Goal: Communication & Community: Answer question/provide support

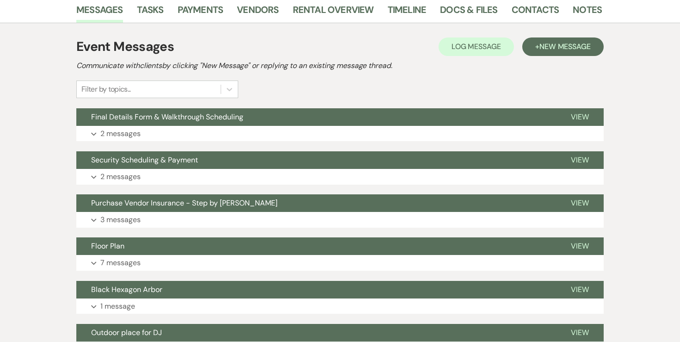
scroll to position [184, 0]
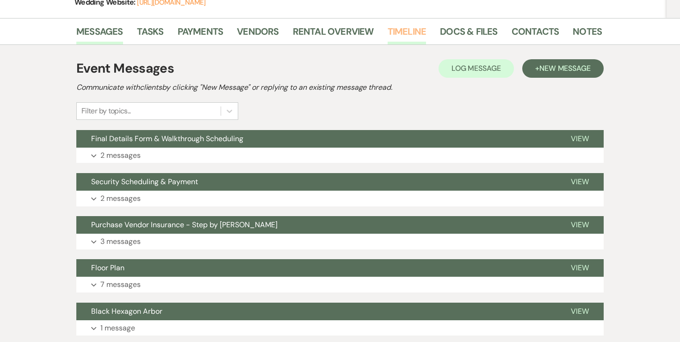
click at [422, 33] on link "Timeline" at bounding box center [407, 34] width 39 height 20
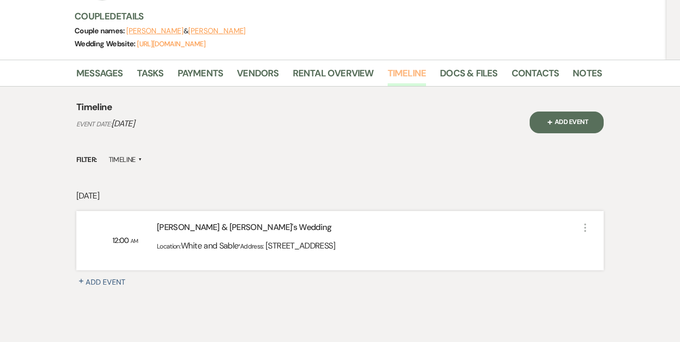
scroll to position [144, 0]
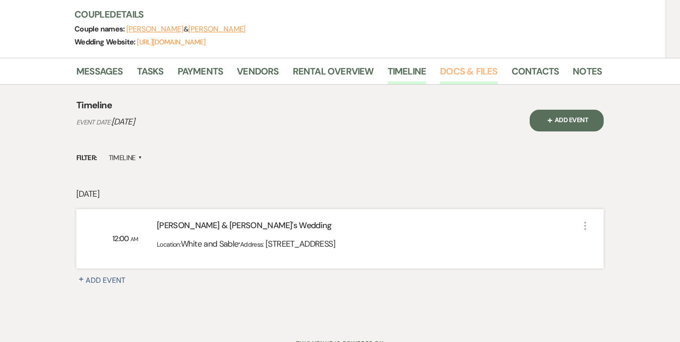
click at [465, 68] on link "Docs & Files" at bounding box center [468, 74] width 57 height 20
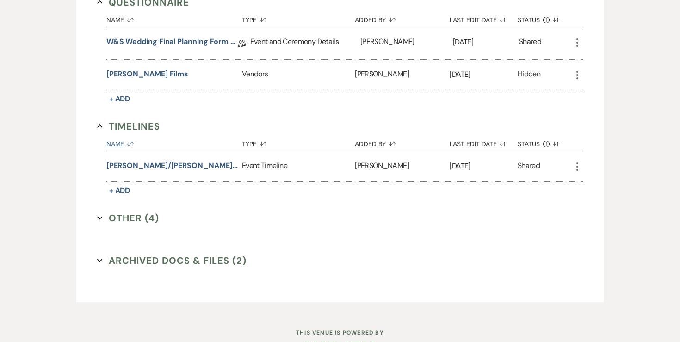
scroll to position [1851, 0]
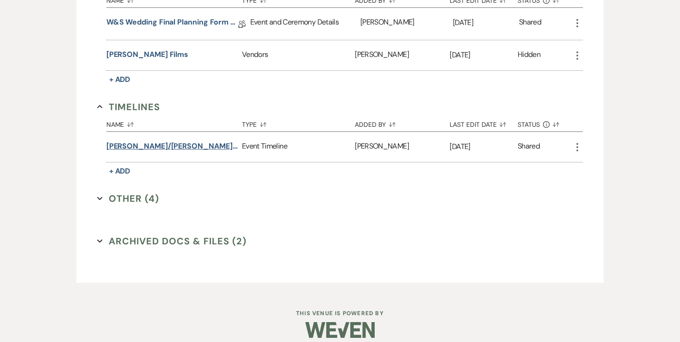
click at [147, 141] on button "Karissa/Joe wedding timeline" at bounding box center [172, 146] width 132 height 11
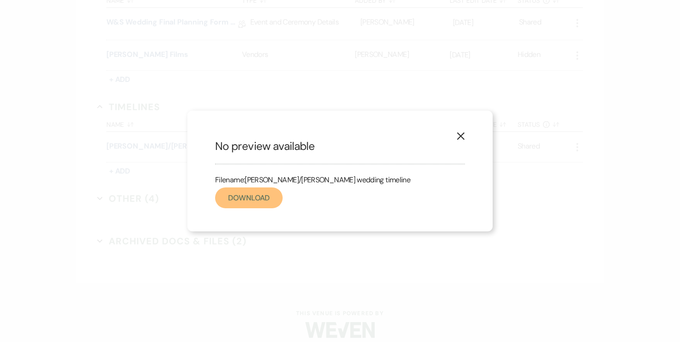
click at [260, 204] on link "Download" at bounding box center [249, 197] width 68 height 21
click at [459, 136] on use "button" at bounding box center [460, 135] width 7 height 7
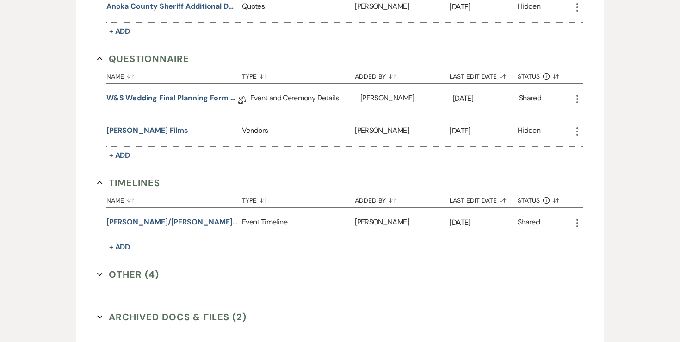
scroll to position [1771, 0]
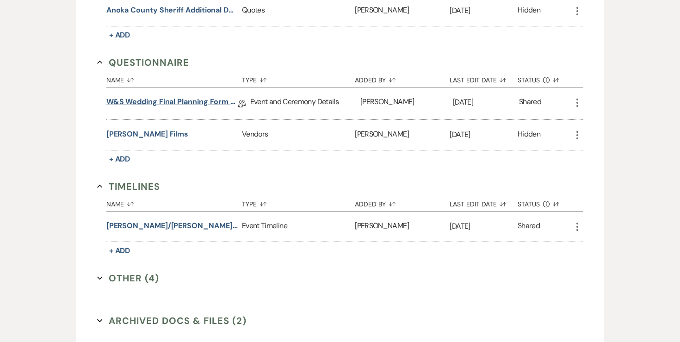
click at [183, 99] on link "W&S Wedding Final Planning Form - Joe & Karissa" at bounding box center [172, 103] width 132 height 14
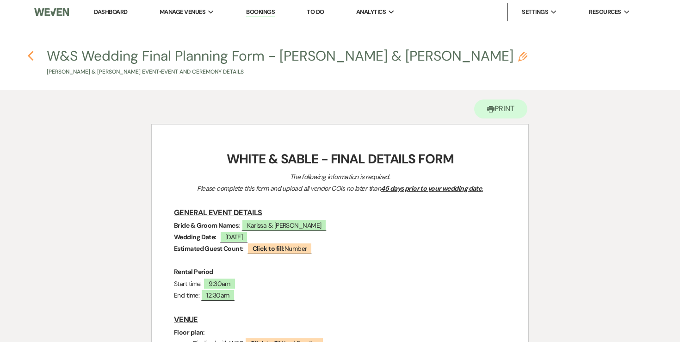
click at [30, 57] on use "button" at bounding box center [30, 56] width 6 height 10
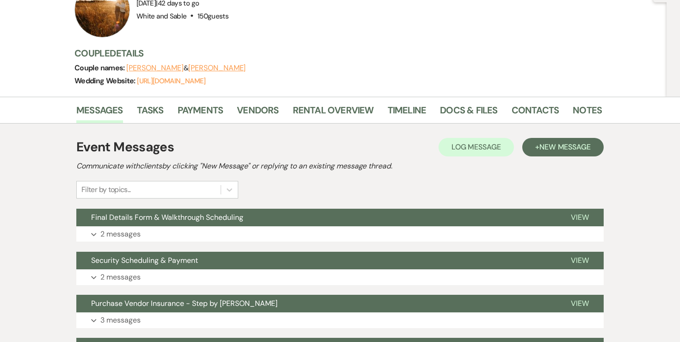
scroll to position [107, 0]
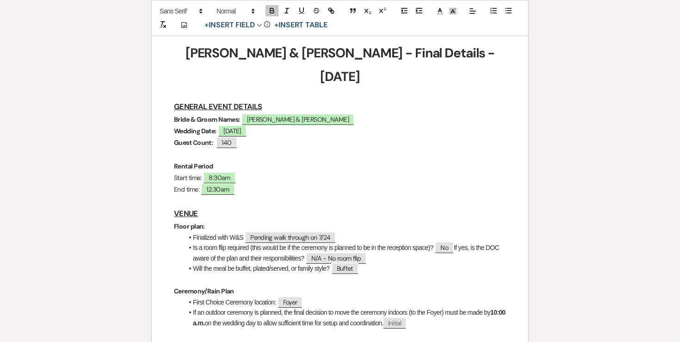
scroll to position [160, 0]
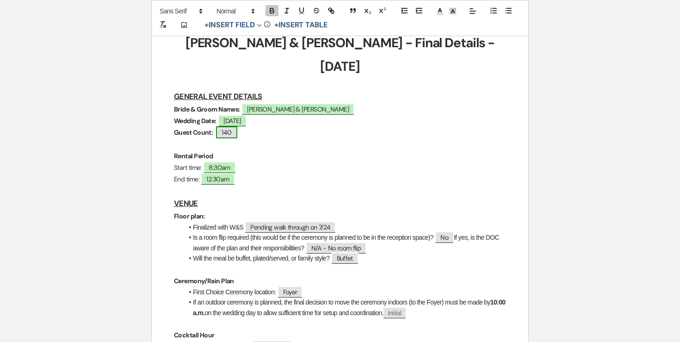
click at [232, 126] on span "140" at bounding box center [226, 132] width 21 height 12
select select "Number"
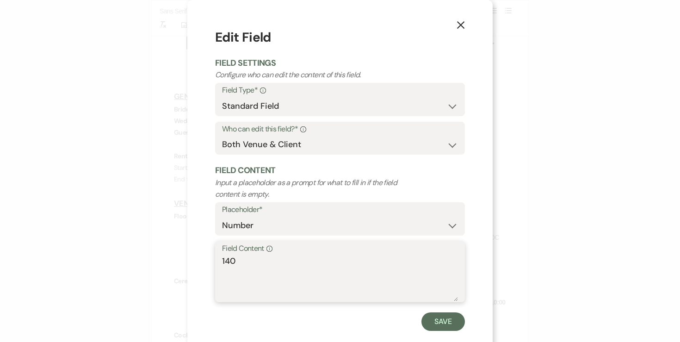
click at [245, 265] on textarea "140" at bounding box center [340, 278] width 236 height 46
type textarea "146"
click at [418, 314] on div "Save" at bounding box center [340, 321] width 250 height 18
click at [431, 315] on button "Save" at bounding box center [442, 321] width 43 height 18
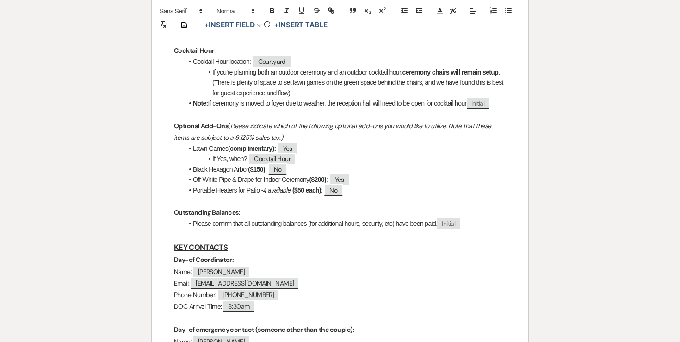
scroll to position [0, 0]
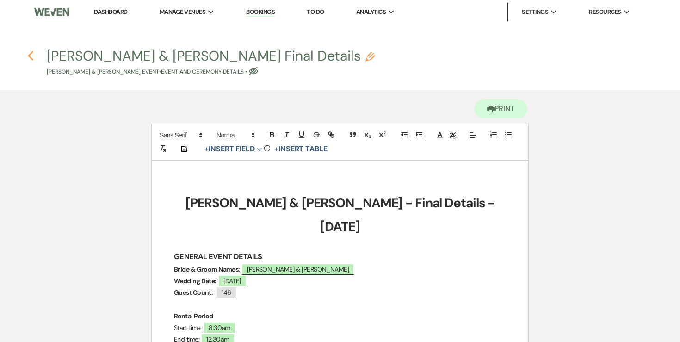
click at [30, 53] on icon "Previous" at bounding box center [30, 55] width 7 height 11
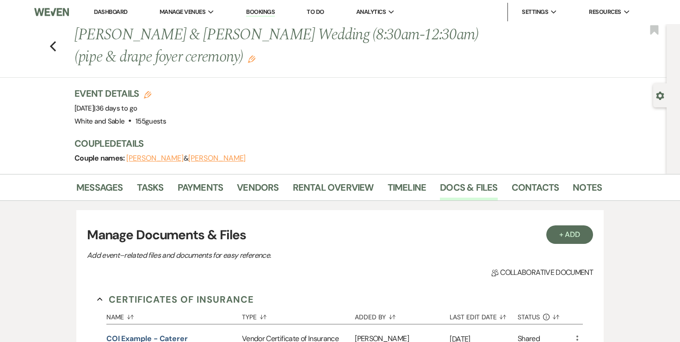
scroll to position [1928, 0]
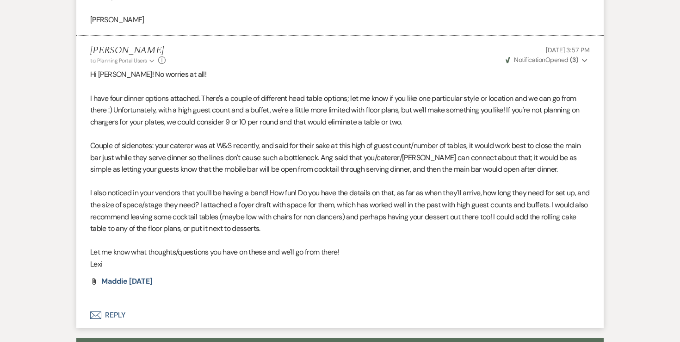
scroll to position [986, 0]
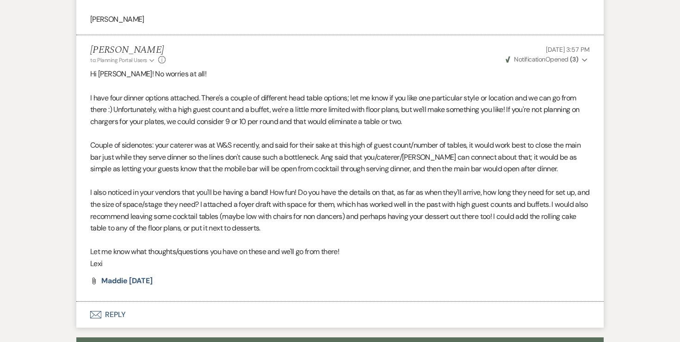
click at [203, 139] on p "Couple of sidenotes: your caterer was at W&S recently, and said for their sake …" at bounding box center [339, 157] width 499 height 36
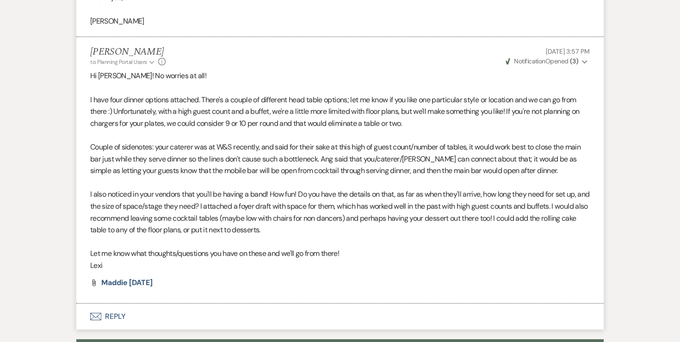
scroll to position [980, 0]
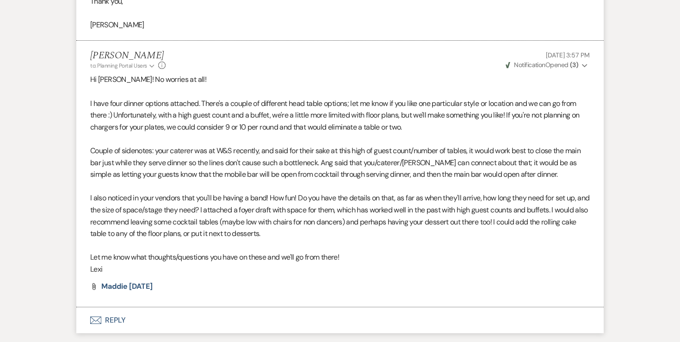
click at [454, 133] on p at bounding box center [339, 139] width 499 height 12
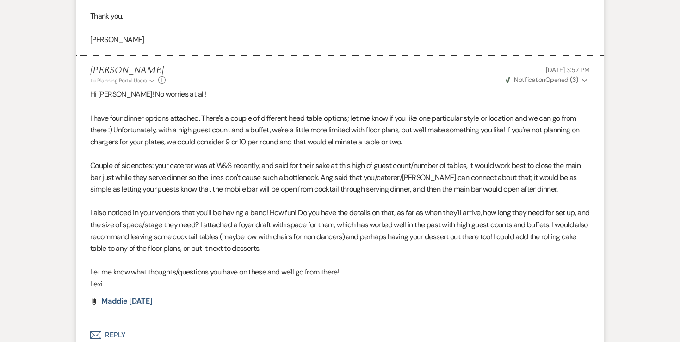
scroll to position [0, 0]
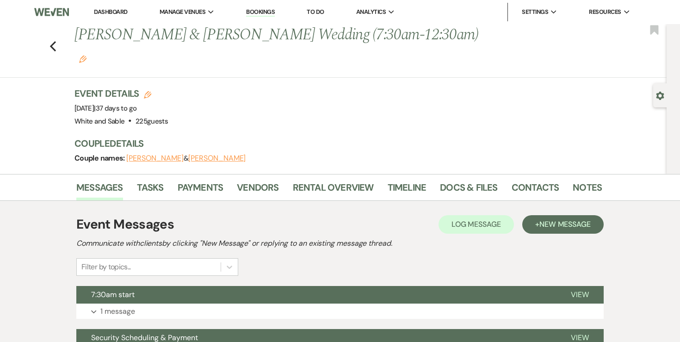
click at [312, 15] on link "To Do" at bounding box center [315, 12] width 17 height 8
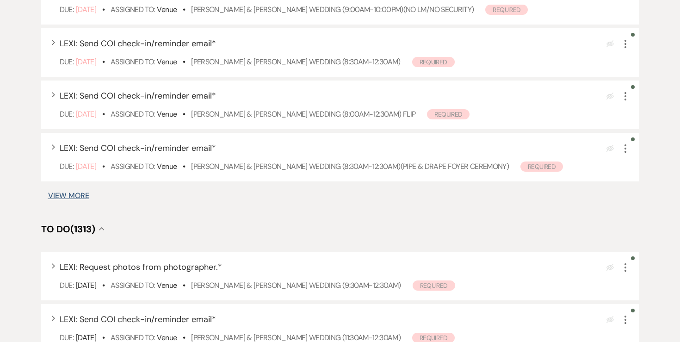
scroll to position [546, 0]
click at [87, 197] on button "View More" at bounding box center [68, 194] width 41 height 7
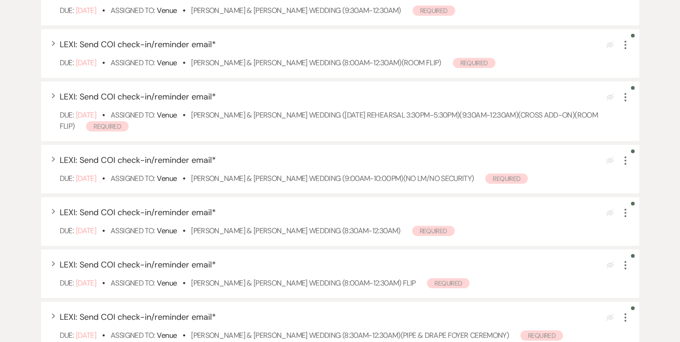
scroll to position [0, 0]
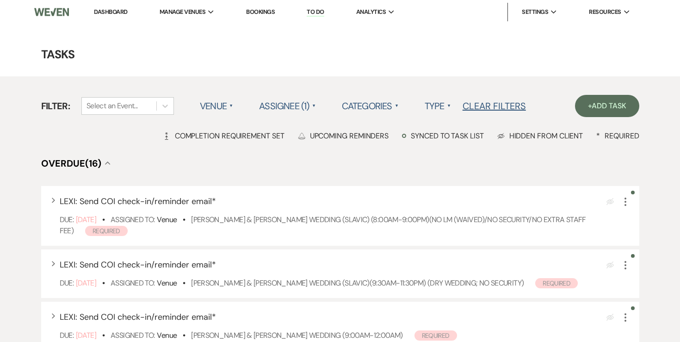
click at [123, 11] on link "Dashboard" at bounding box center [110, 12] width 33 height 8
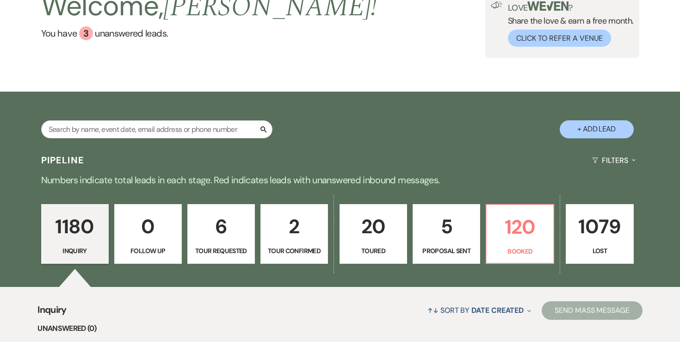
scroll to position [101, 0]
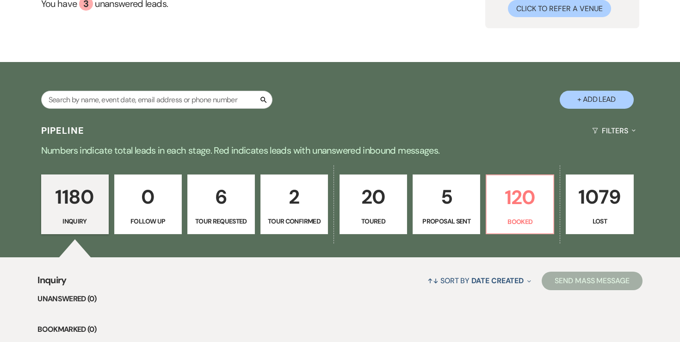
click at [440, 207] on p "5" at bounding box center [446, 196] width 55 height 31
select select "6"
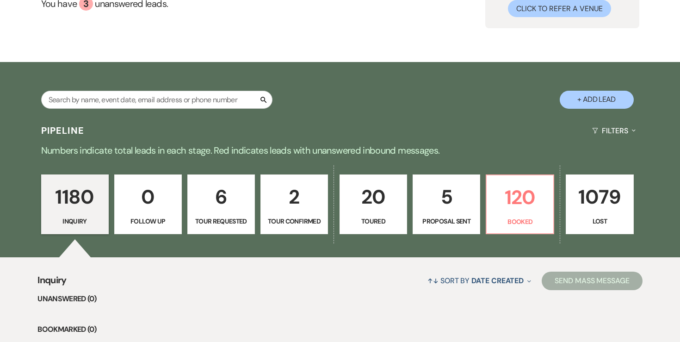
select select "6"
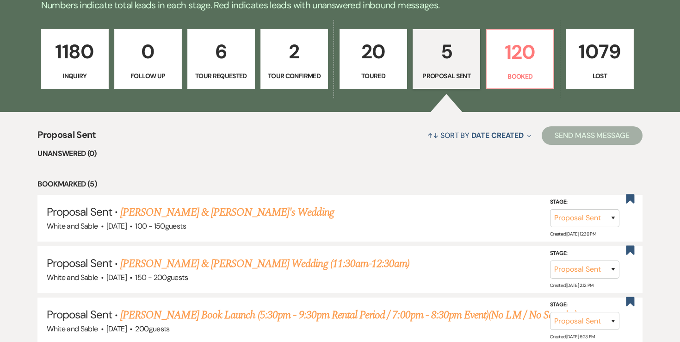
scroll to position [296, 0]
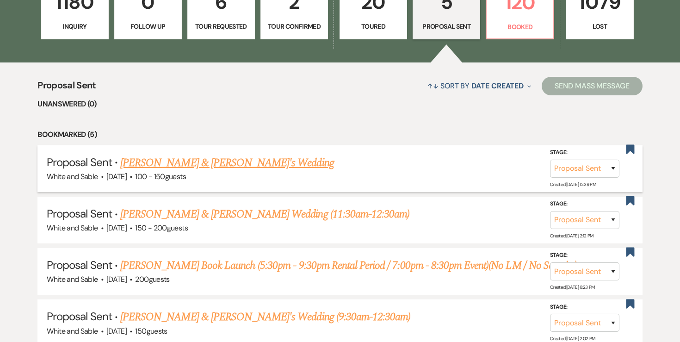
click at [211, 162] on link "[PERSON_NAME] & [PERSON_NAME]'s Wedding" at bounding box center [227, 162] width 214 height 17
select select "6"
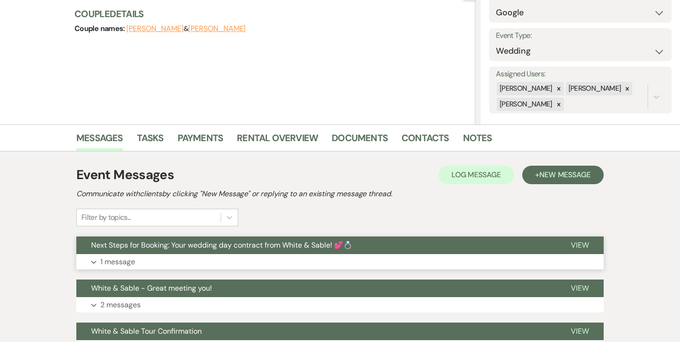
click at [107, 261] on p "1 message" at bounding box center [117, 262] width 35 height 12
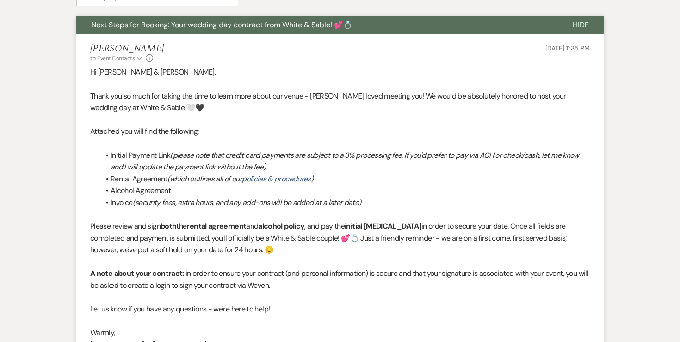
scroll to position [330, 0]
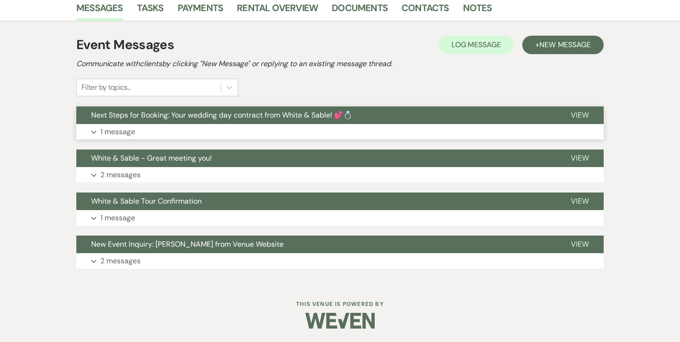
click at [114, 131] on p "1 message" at bounding box center [117, 132] width 35 height 12
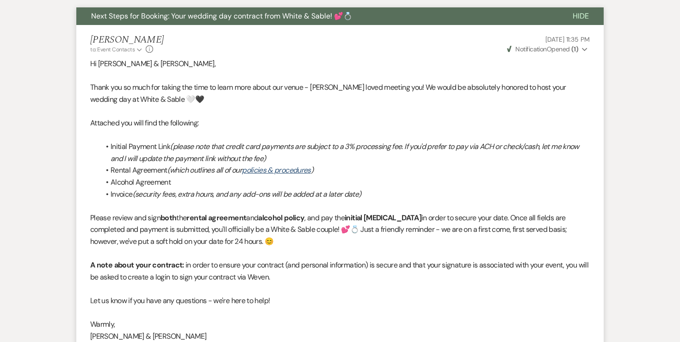
scroll to position [28, 0]
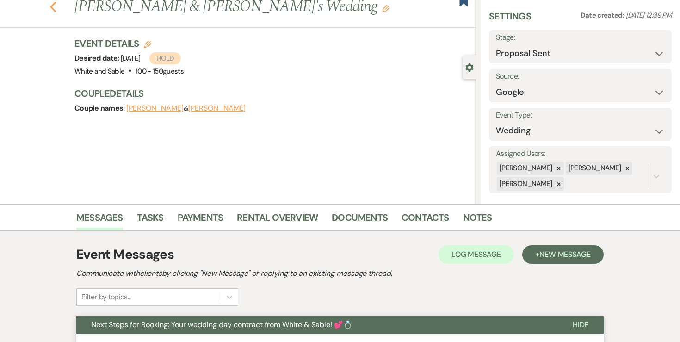
click at [52, 9] on icon "Previous" at bounding box center [52, 6] width 7 height 11
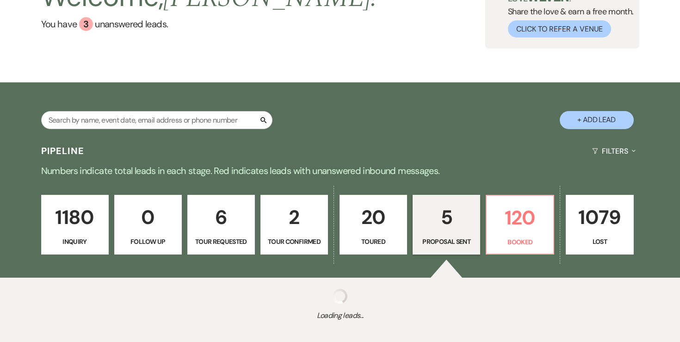
select select "6"
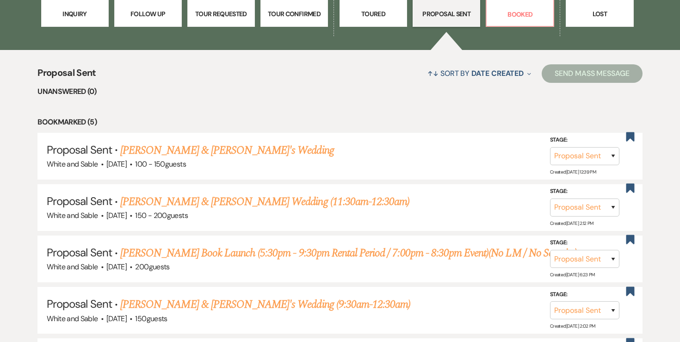
scroll to position [315, 0]
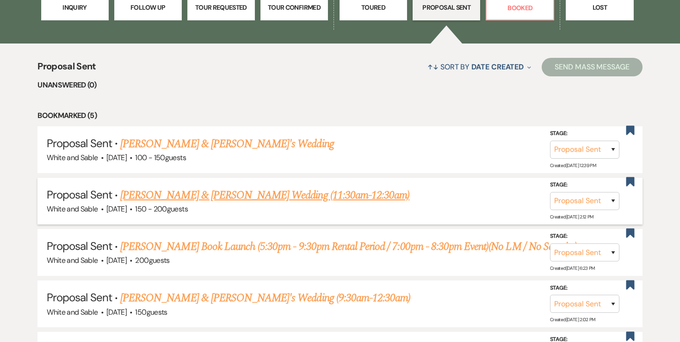
click at [144, 189] on link "Lexi Nielsen & Justin Dupre's Wedding (11:30am-12:30am)" at bounding box center [264, 195] width 289 height 17
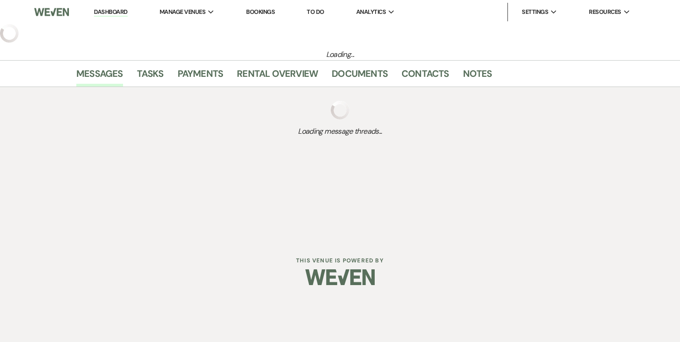
select select "6"
select select "8"
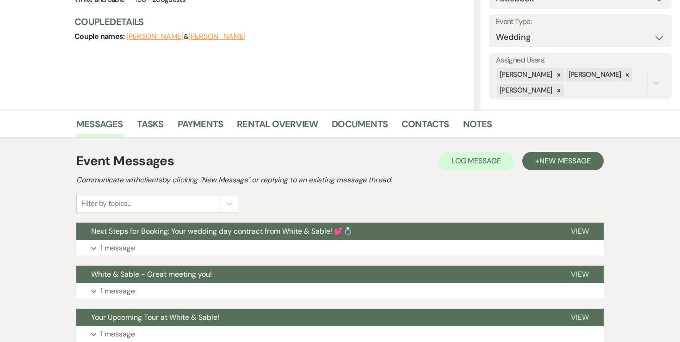
scroll to position [136, 0]
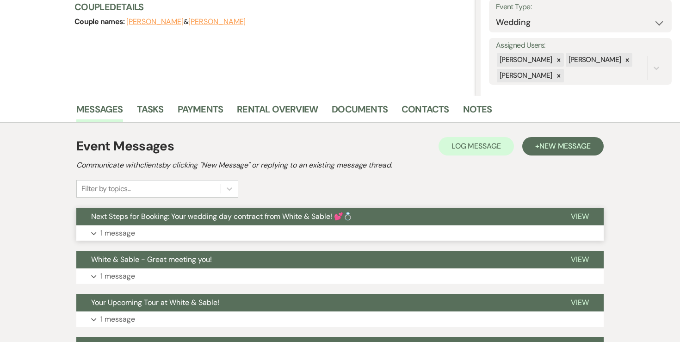
click at [122, 232] on p "1 message" at bounding box center [117, 233] width 35 height 12
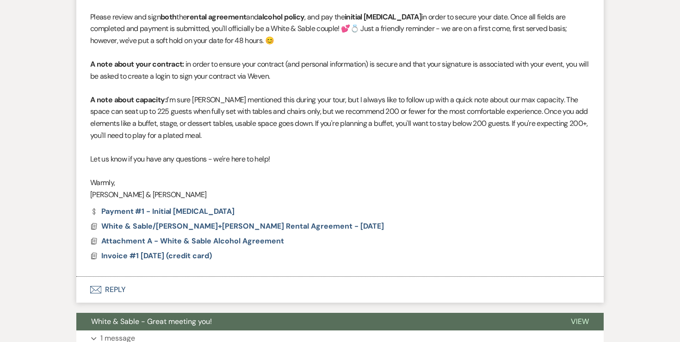
scroll to position [541, 0]
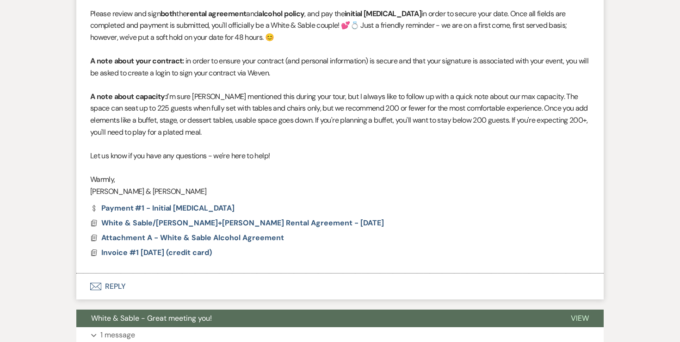
click at [210, 215] on div "Dollar Payment Payment #1 - Initial Retainer Docs White & Sable/Nielsen+Dupre R…" at bounding box center [339, 230] width 499 height 52
click at [210, 219] on span "White & Sable/Nielsen+Dupre Rental Agreement - 5.9.26" at bounding box center [242, 223] width 283 height 10
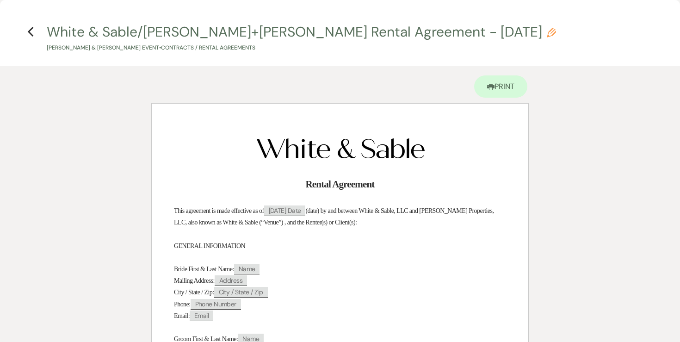
scroll to position [5, 0]
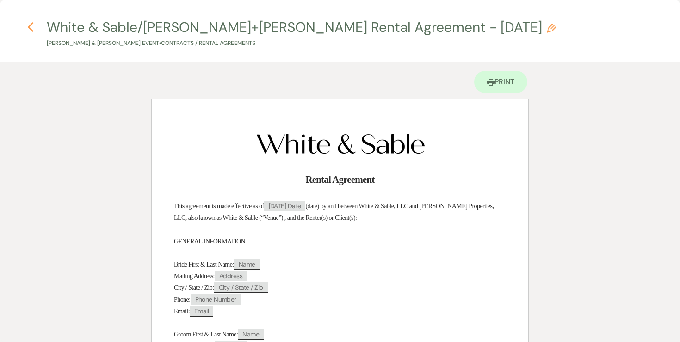
click at [29, 27] on use "button" at bounding box center [30, 27] width 6 height 10
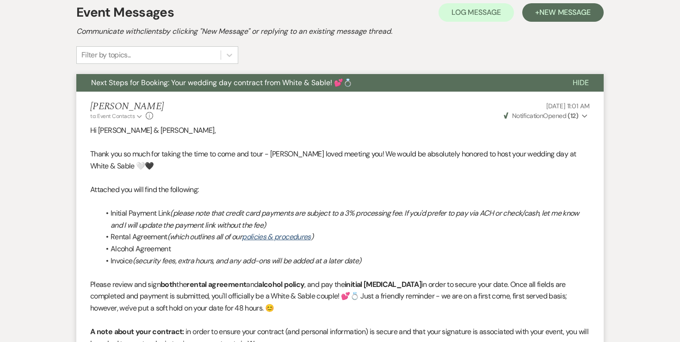
scroll to position [0, 0]
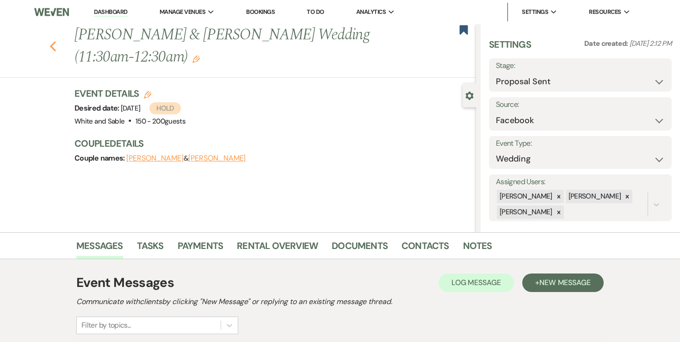
click at [53, 46] on icon "Previous" at bounding box center [52, 46] width 7 height 11
select select "6"
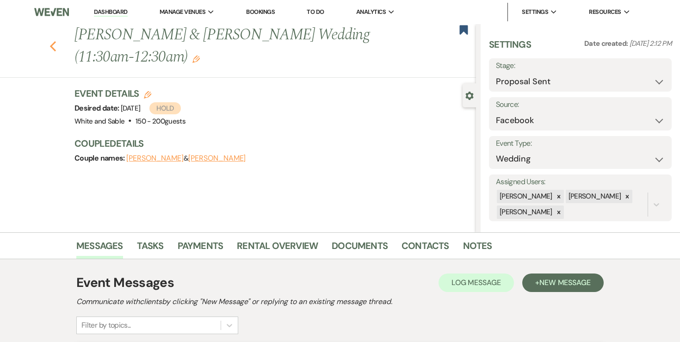
select select "6"
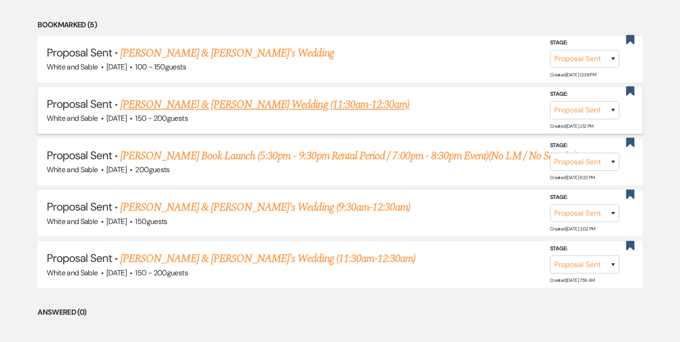
scroll to position [413, 0]
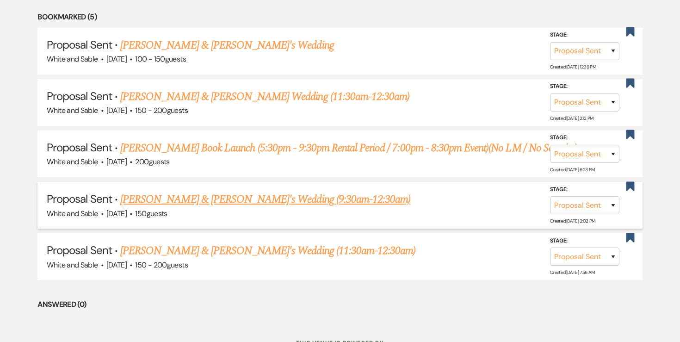
click at [221, 195] on link "Emily Boehm & Jeremy's Wedding (9:30am-12:30am)" at bounding box center [265, 199] width 290 height 17
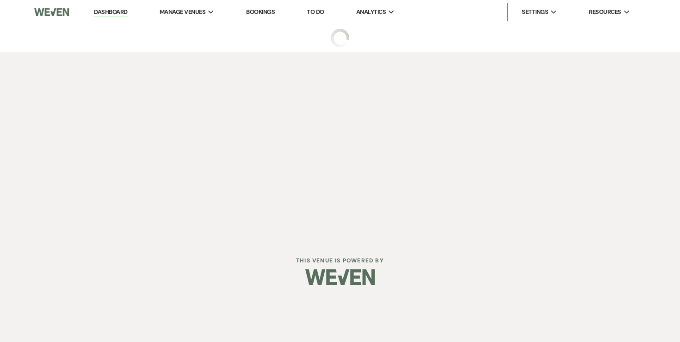
select select "6"
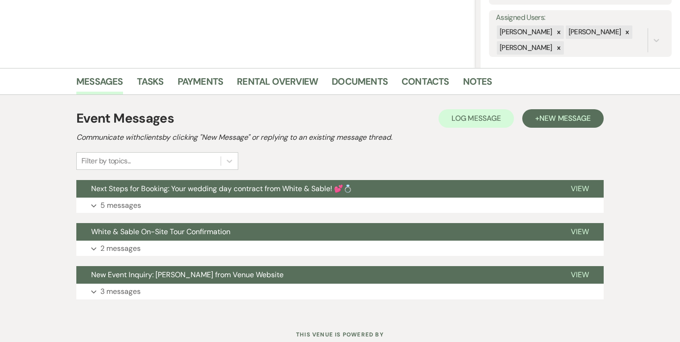
scroll to position [175, 0]
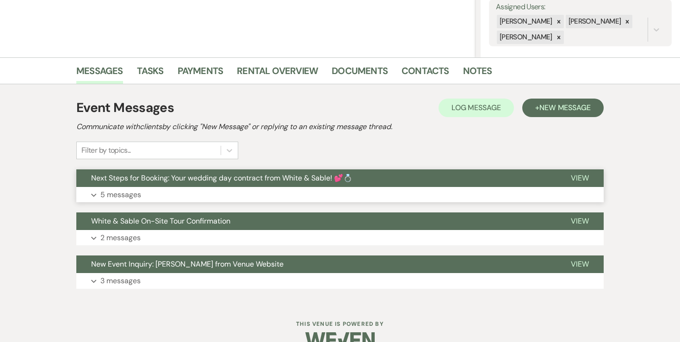
click at [129, 192] on p "5 messages" at bounding box center [120, 195] width 41 height 12
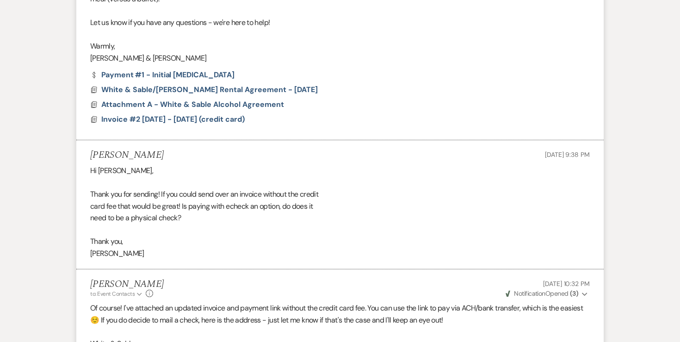
scroll to position [1178, 0]
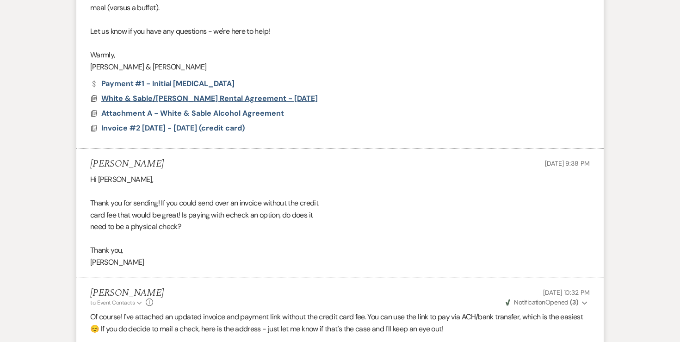
click at [210, 99] on span "White & Sable/Boehm Rental Agreement - 4.23.27" at bounding box center [209, 98] width 216 height 10
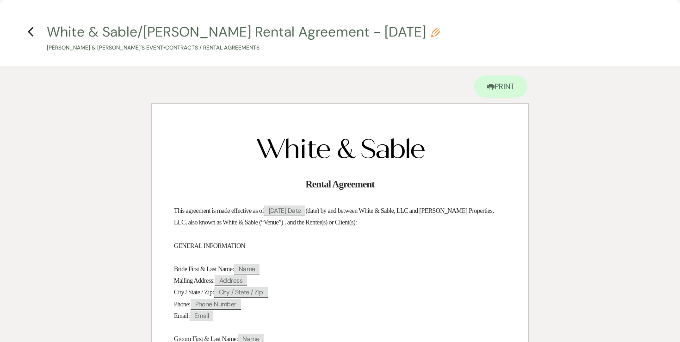
scroll to position [20, 0]
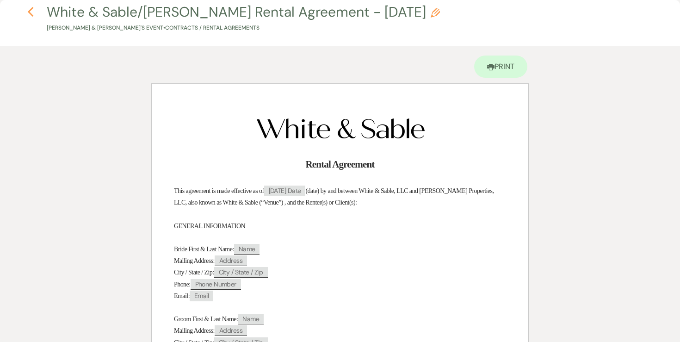
click at [32, 17] on icon "Previous" at bounding box center [30, 11] width 7 height 11
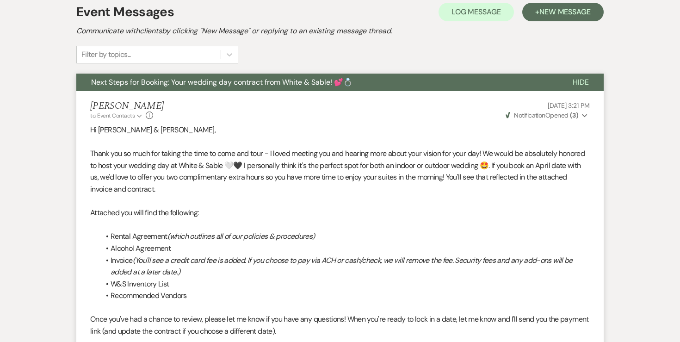
scroll to position [0, 0]
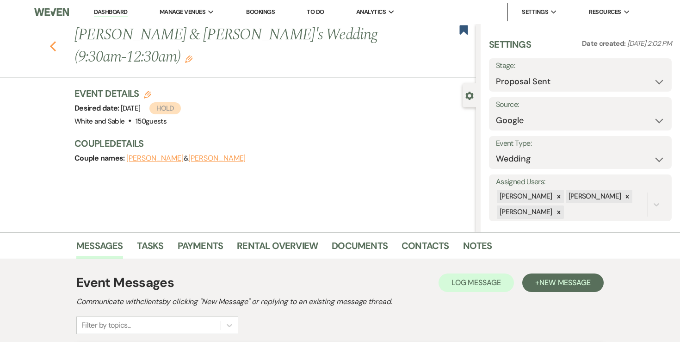
click at [55, 41] on icon "Previous" at bounding box center [52, 46] width 7 height 11
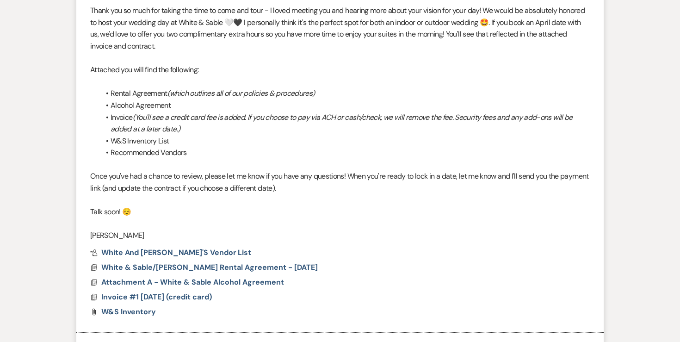
select select "6"
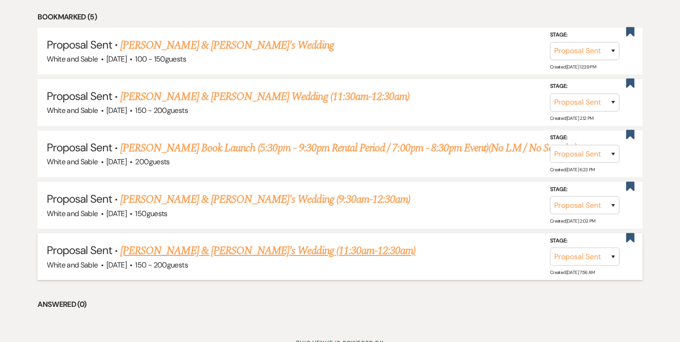
click at [181, 249] on link "[PERSON_NAME] & [PERSON_NAME]'s Wedding (11:30am-12:30am)" at bounding box center [267, 250] width 295 height 17
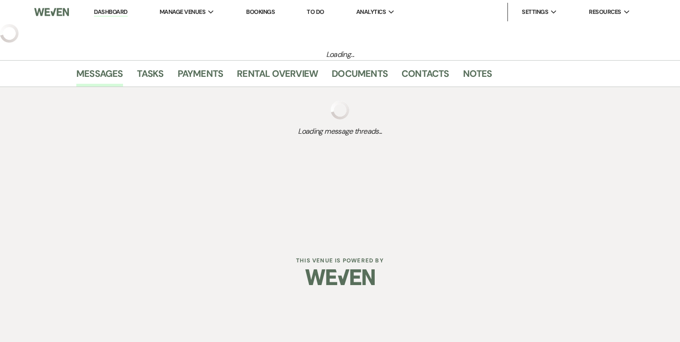
select select "6"
select select "7"
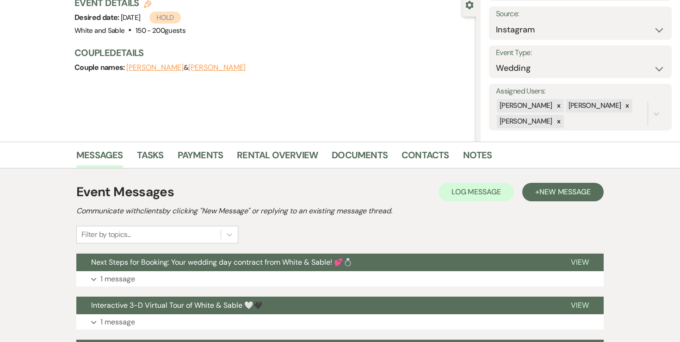
scroll to position [101, 0]
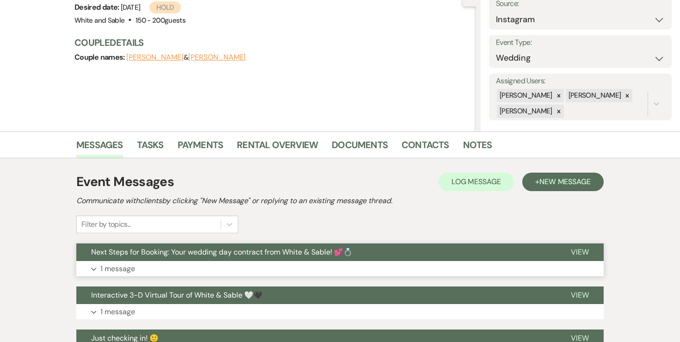
click at [109, 256] on span "Next Steps for Booking: Your wedding day contract from White & Sable! 💕💍" at bounding box center [221, 252] width 261 height 10
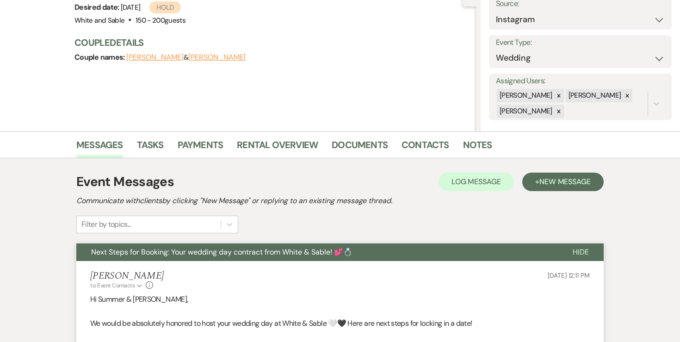
click at [110, 259] on button "Next Steps for Booking: Your wedding day contract from White & Sable! 💕💍" at bounding box center [316, 252] width 481 height 18
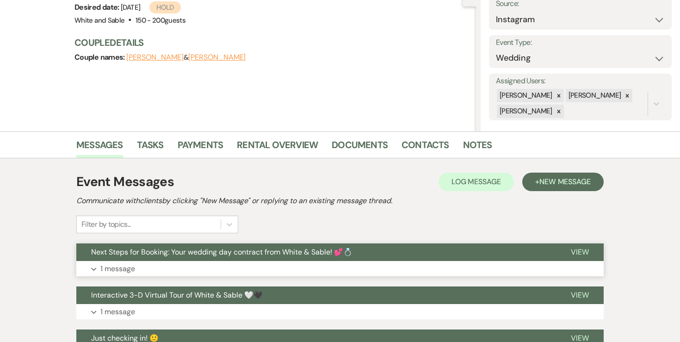
click at [111, 268] on p "1 message" at bounding box center [117, 269] width 35 height 12
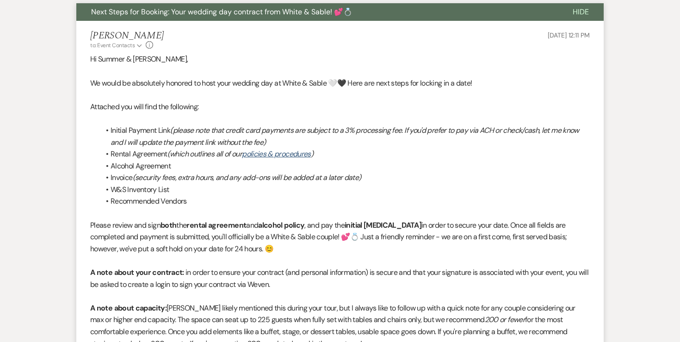
scroll to position [342, 0]
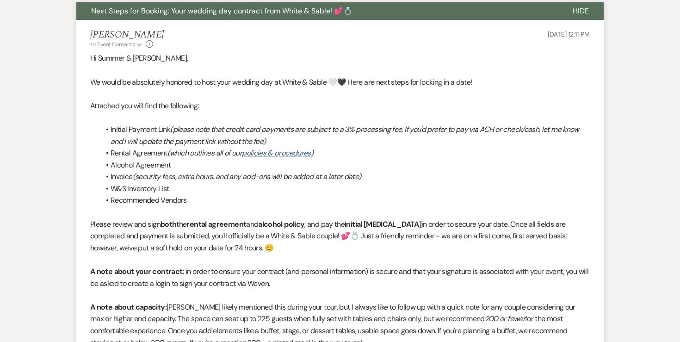
click at [136, 94] on p at bounding box center [339, 94] width 499 height 12
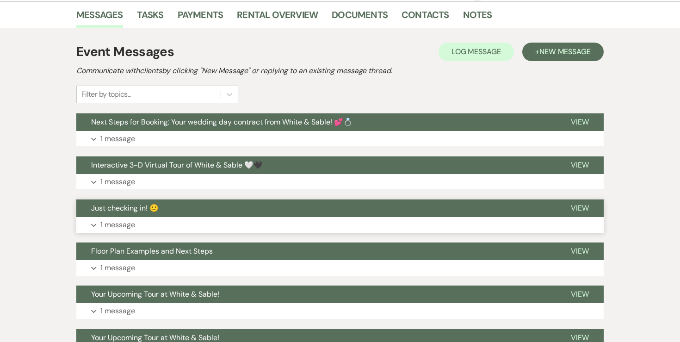
scroll to position [105, 0]
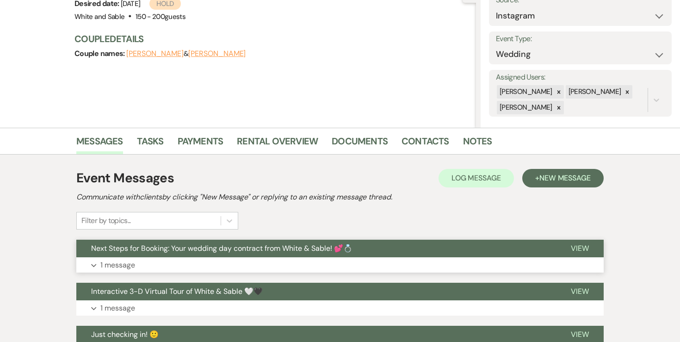
click at [113, 257] on button "Expand 1 message" at bounding box center [339, 265] width 527 height 16
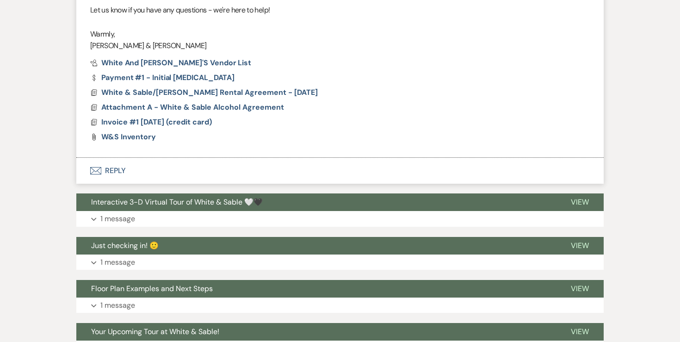
scroll to position [723, 0]
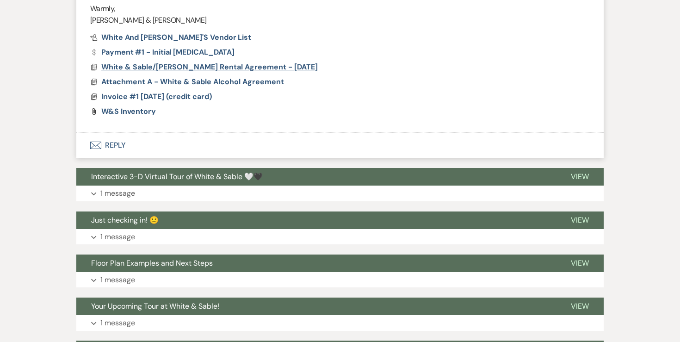
click at [137, 68] on span "White & Sable/[PERSON_NAME] Rental Agreement - [DATE]" at bounding box center [209, 67] width 216 height 10
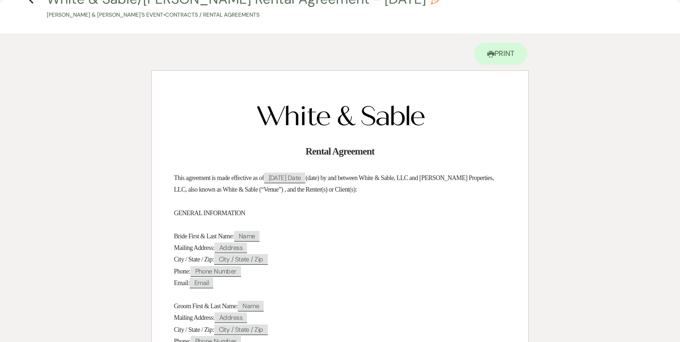
scroll to position [0, 0]
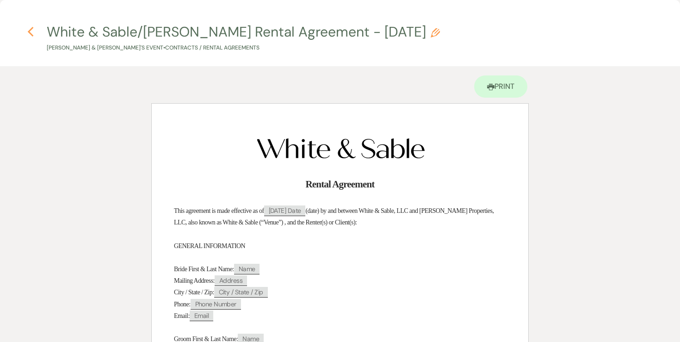
click at [30, 33] on use "button" at bounding box center [30, 32] width 6 height 10
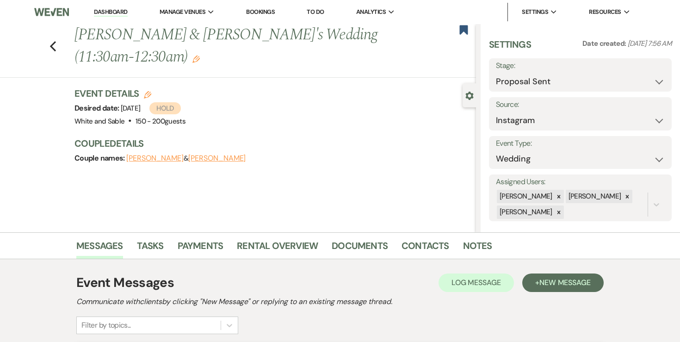
click at [113, 14] on link "Dashboard" at bounding box center [110, 12] width 33 height 9
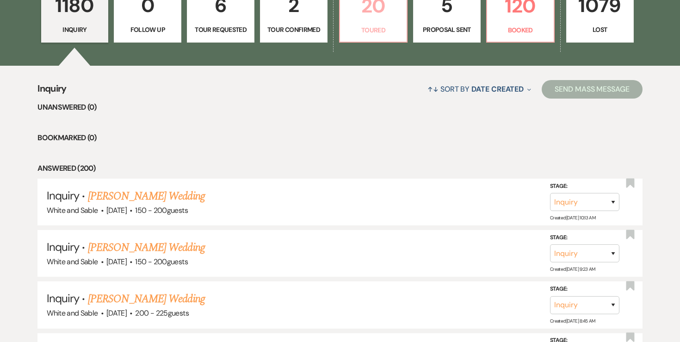
scroll to position [288, 0]
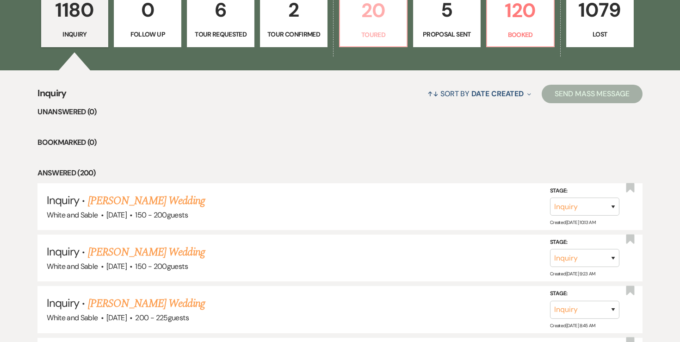
click at [377, 27] on link "20 Toured" at bounding box center [373, 18] width 68 height 60
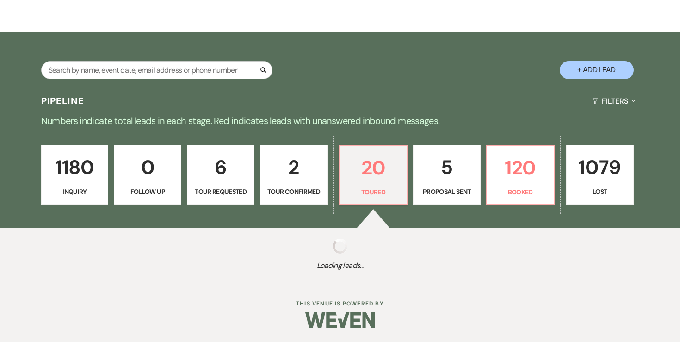
select select "5"
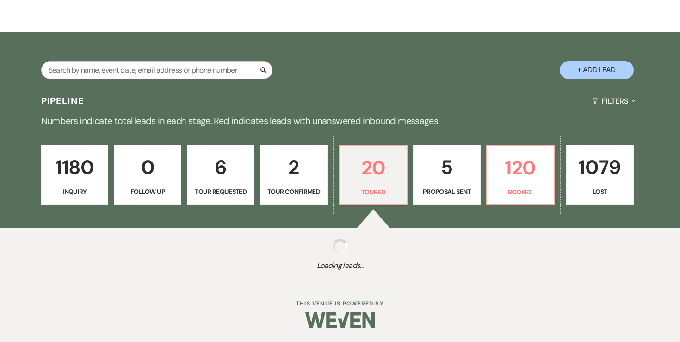
select select "5"
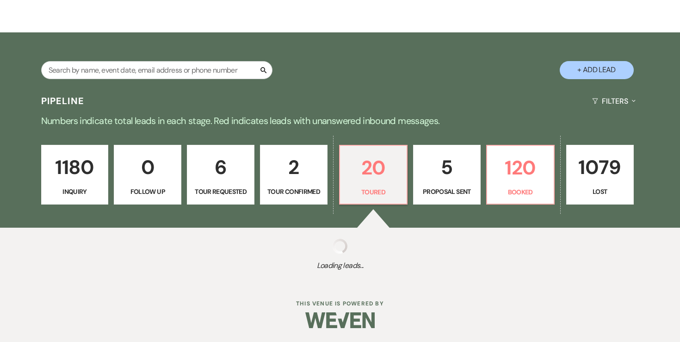
select select "5"
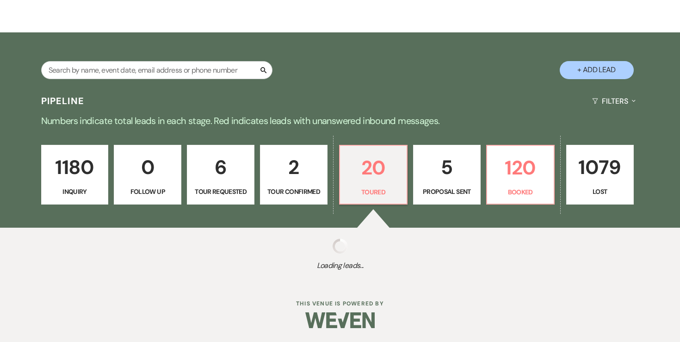
select select "5"
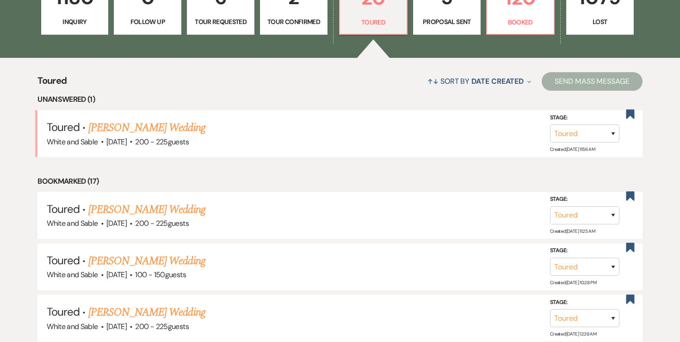
scroll to position [302, 0]
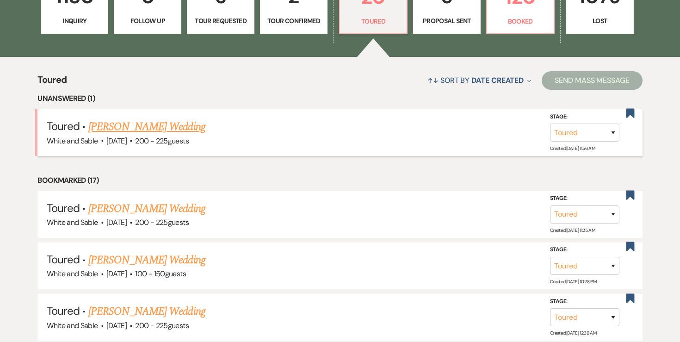
click at [161, 121] on link "[PERSON_NAME] Wedding" at bounding box center [146, 126] width 117 height 17
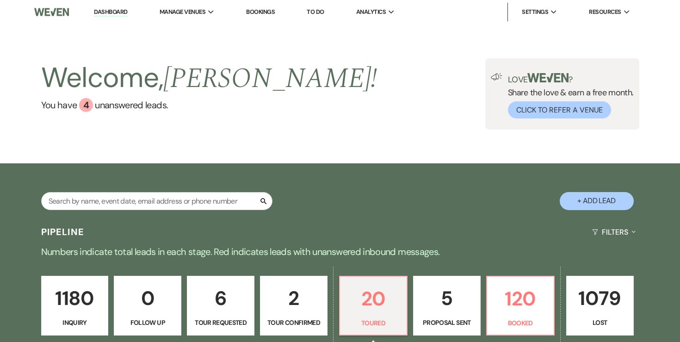
select select "5"
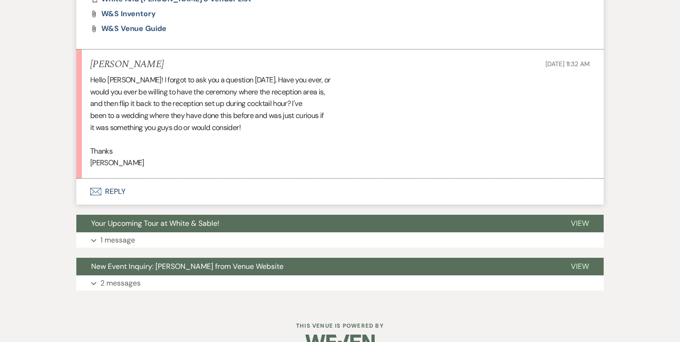
scroll to position [633, 0]
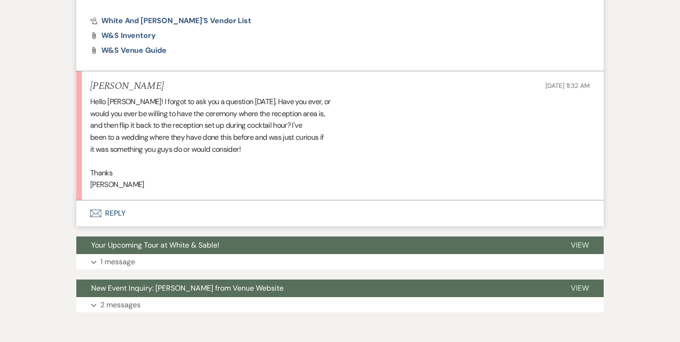
click at [118, 213] on button "Envelope Reply" at bounding box center [339, 213] width 527 height 26
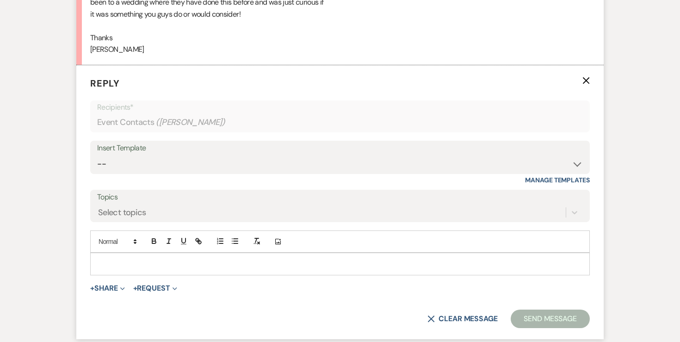
scroll to position [775, 0]
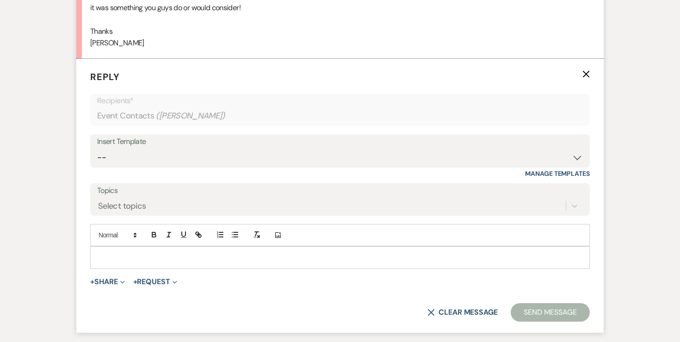
click at [147, 262] on div at bounding box center [340, 257] width 499 height 21
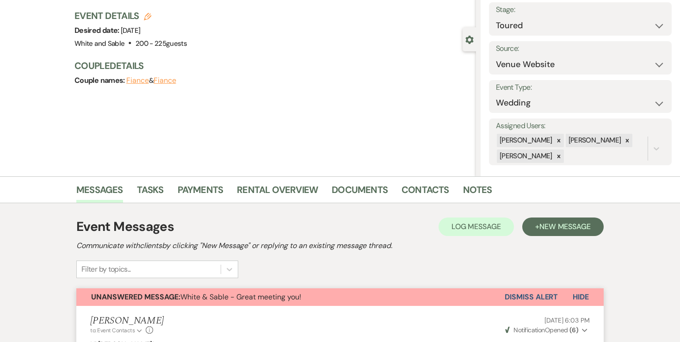
scroll to position [0, 0]
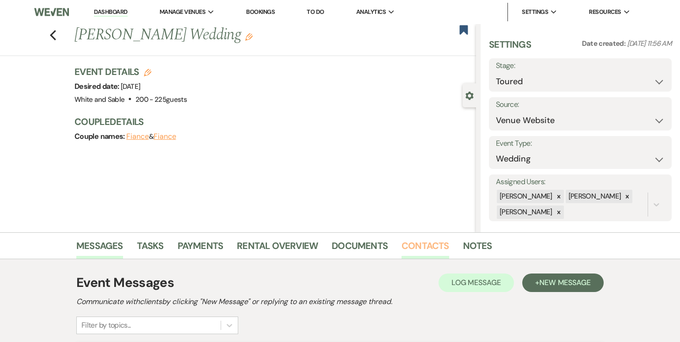
click at [405, 249] on link "Contacts" at bounding box center [425, 248] width 48 height 20
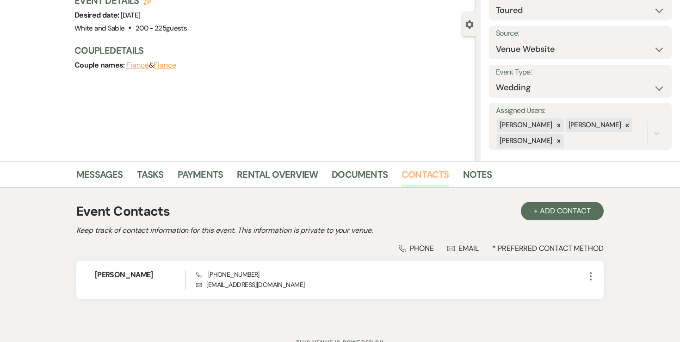
scroll to position [78, 0]
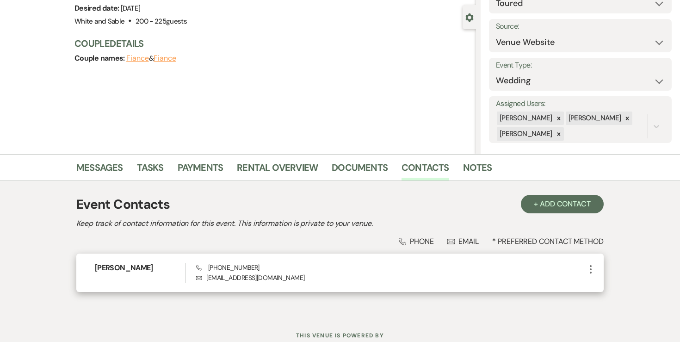
click at [592, 266] on icon "More" at bounding box center [590, 269] width 11 height 11
click at [605, 282] on button "Pencil Edit" at bounding box center [612, 287] width 55 height 16
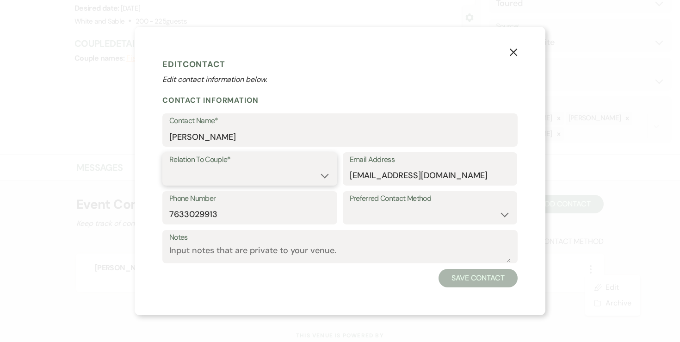
click at [292, 176] on select "Couple Planner Parent of Couple Family Member Friend Other" at bounding box center [249, 175] width 161 height 18
select select "1"
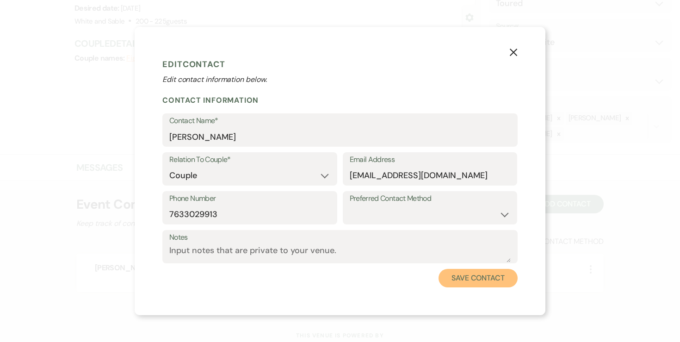
click at [453, 280] on button "Save Contact" at bounding box center [477, 278] width 79 height 18
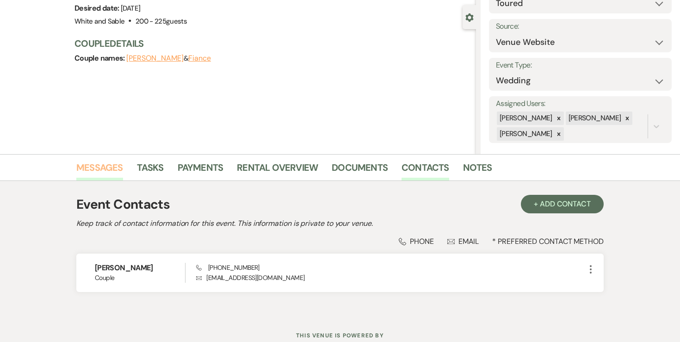
click at [109, 166] on link "Messages" at bounding box center [99, 170] width 47 height 20
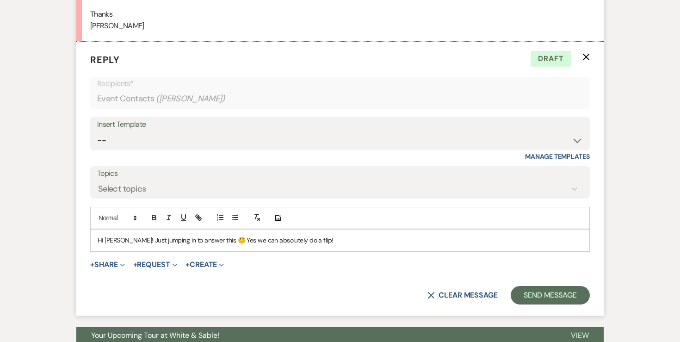
scroll to position [799, 0]
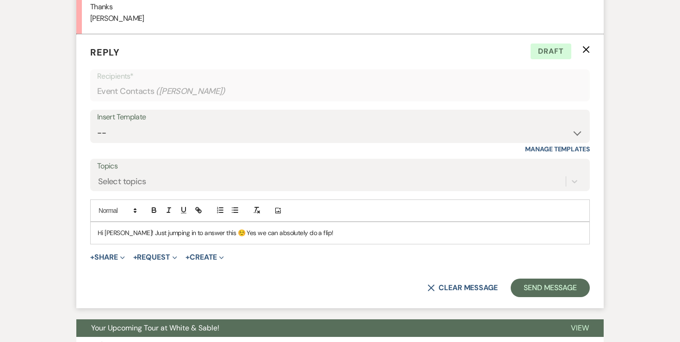
click at [326, 237] on p "Hi [PERSON_NAME]! Just jumping in to answer this ☺️ Yes we can absolutely do a …" at bounding box center [340, 233] width 485 height 10
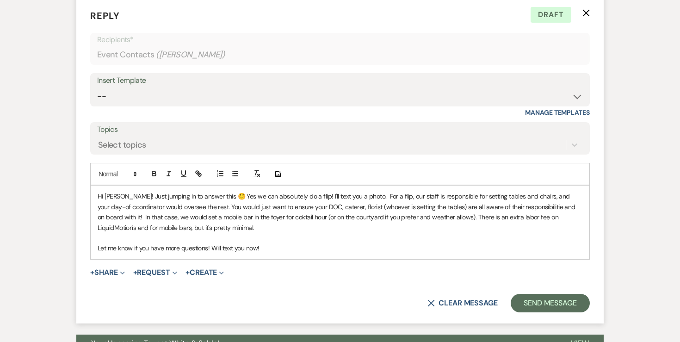
scroll to position [838, 0]
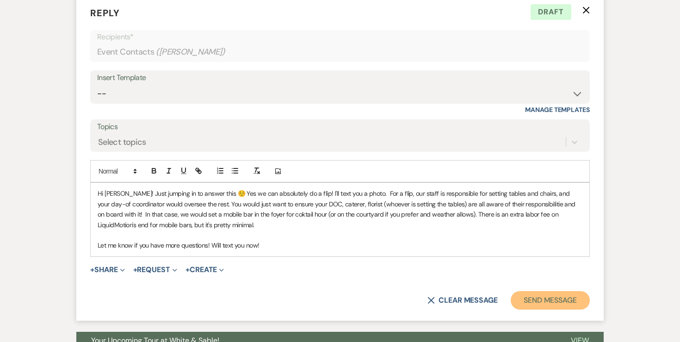
click at [527, 293] on button "Send Message" at bounding box center [550, 300] width 79 height 18
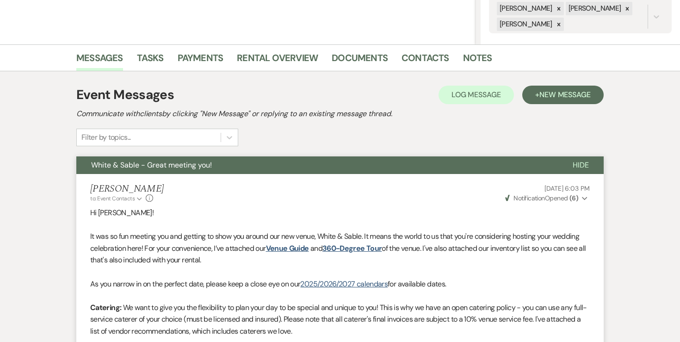
scroll to position [0, 0]
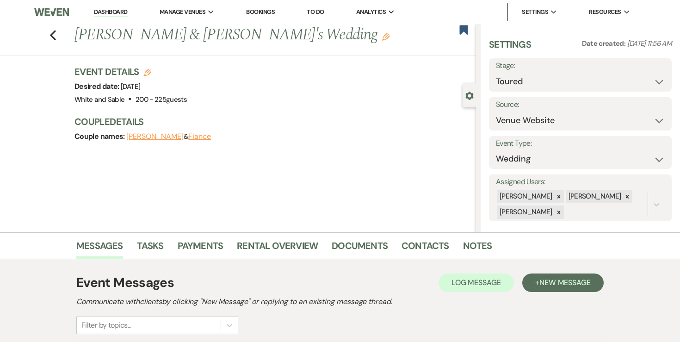
click at [145, 133] on button "[PERSON_NAME]" at bounding box center [154, 136] width 57 height 7
select select "1"
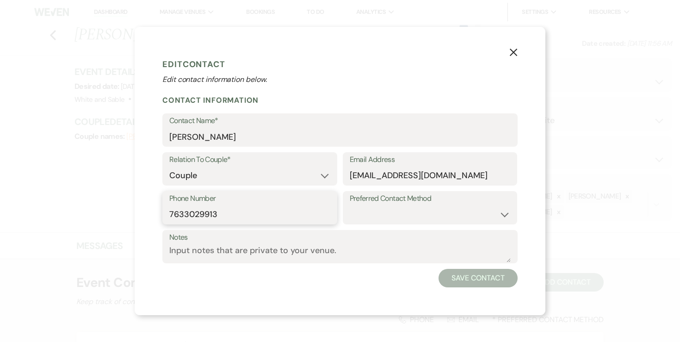
click at [213, 207] on input "7633029913" at bounding box center [249, 214] width 161 height 18
click at [514, 51] on use "button" at bounding box center [513, 52] width 7 height 7
